Goal: Task Accomplishment & Management: Complete application form

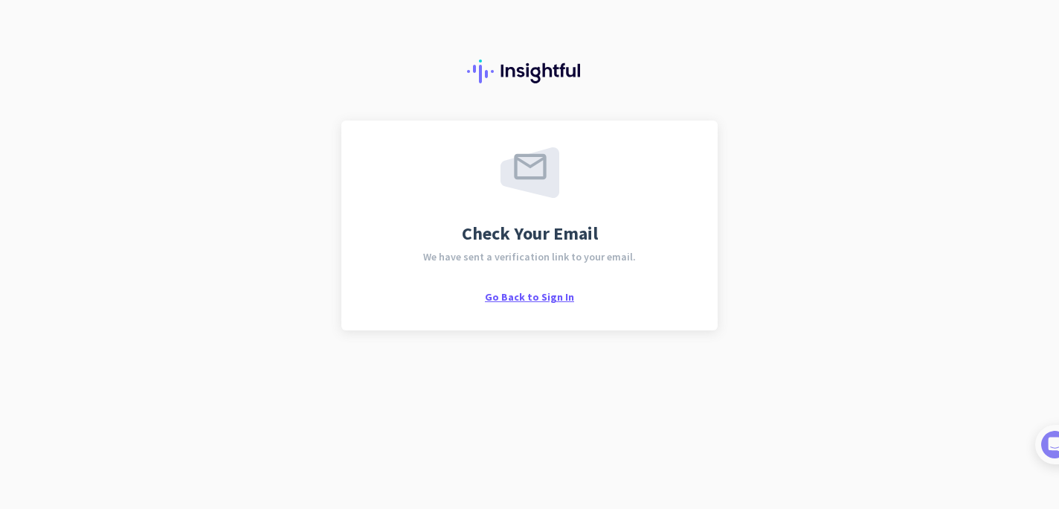
click at [555, 293] on span "Go Back to Sign In" at bounding box center [529, 296] width 89 height 13
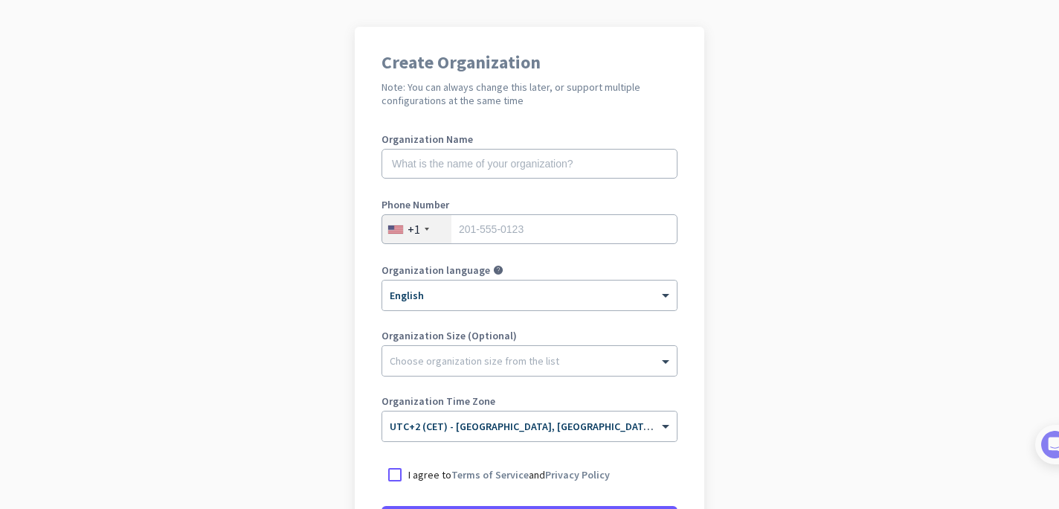
scroll to position [256, 0]
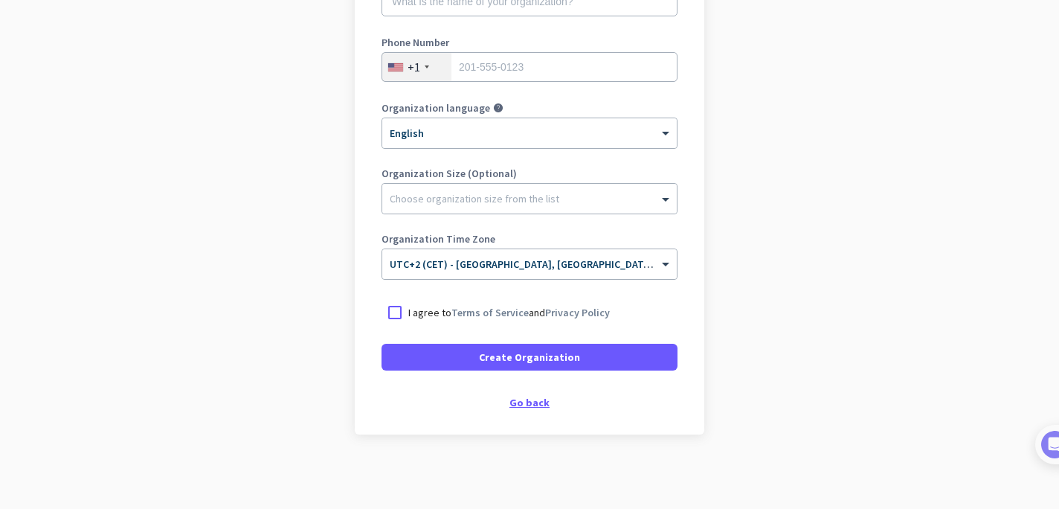
click at [533, 402] on div "Go back" at bounding box center [529, 402] width 296 height 10
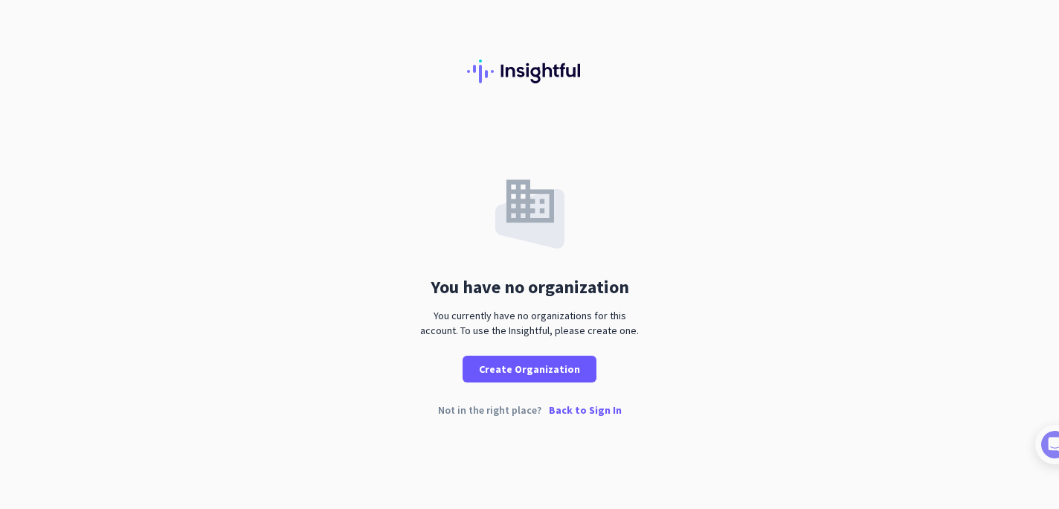
click at [566, 414] on p "Back to Sign In" at bounding box center [585, 410] width 73 height 10
